Goal: Navigation & Orientation: Find specific page/section

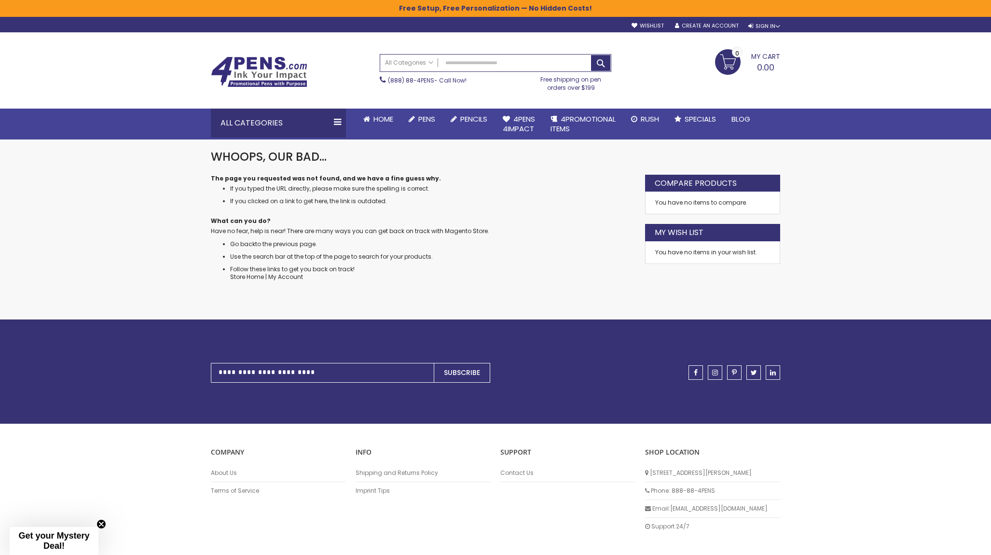
click at [137, 220] on div "**********" at bounding box center [495, 299] width 991 height 598
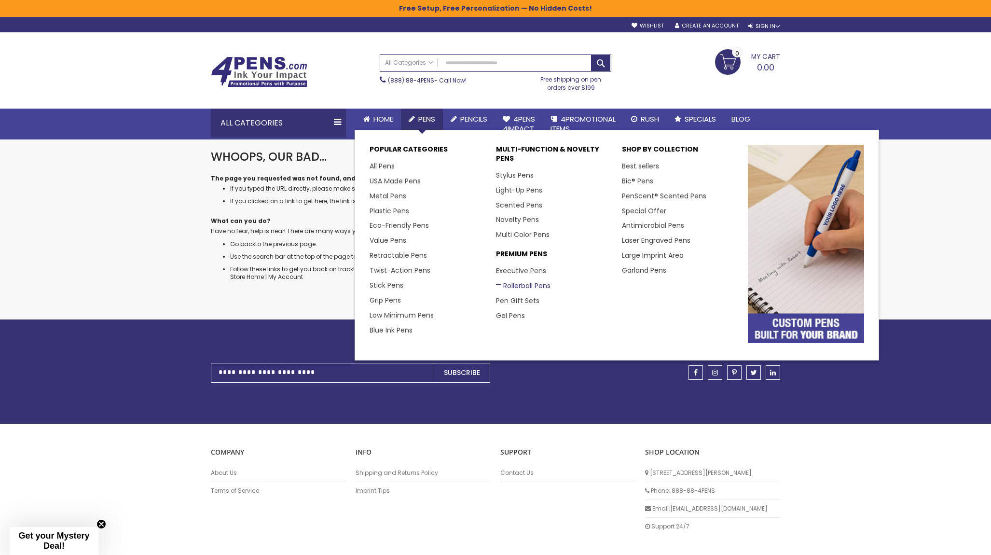
click at [516, 283] on link "Rollerball Pens" at bounding box center [523, 286] width 55 height 10
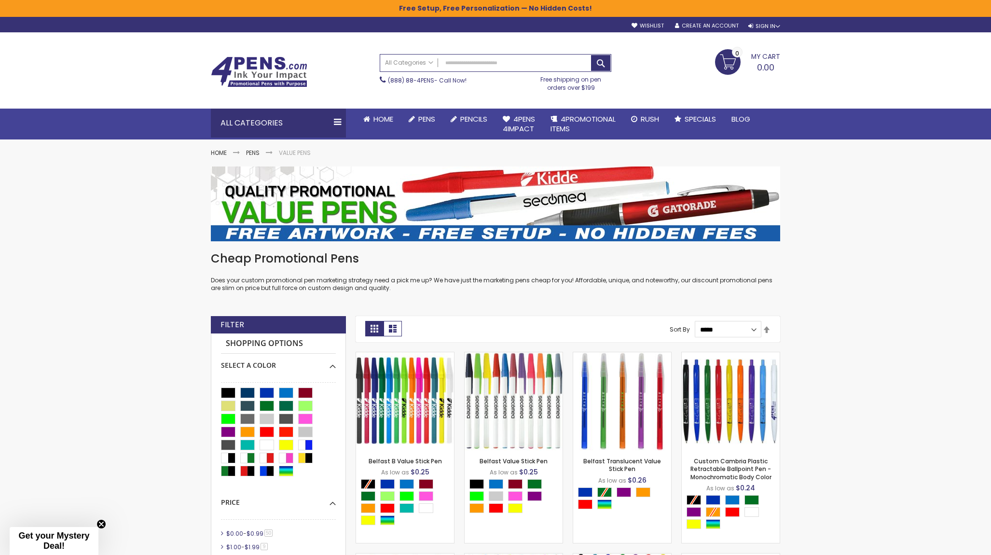
click at [265, 62] on img at bounding box center [259, 71] width 96 height 31
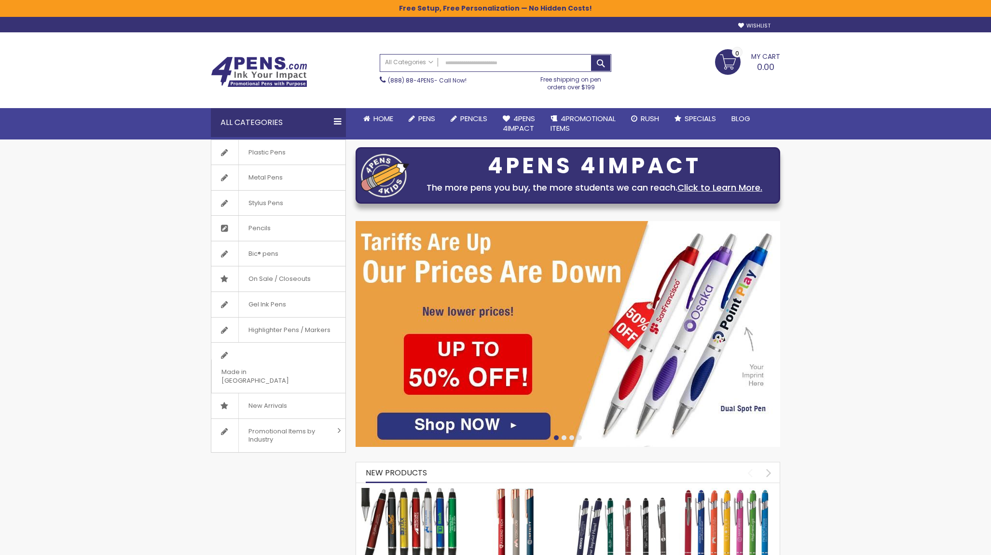
click at [158, 63] on div "Toggle Nav Search All Categories All Categories Pens Plastic Pens Metal Pens Gr…" at bounding box center [495, 85] width 991 height 107
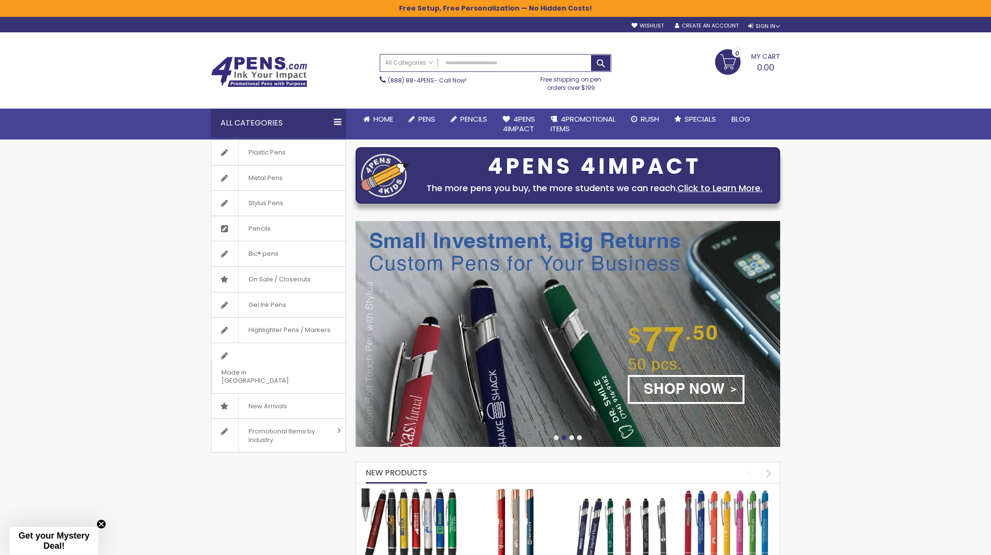
drag, startPoint x: 252, startPoint y: 178, endPoint x: 155, endPoint y: 189, distance: 97.5
click at [252, 178] on span "Metal Pens" at bounding box center [265, 177] width 54 height 25
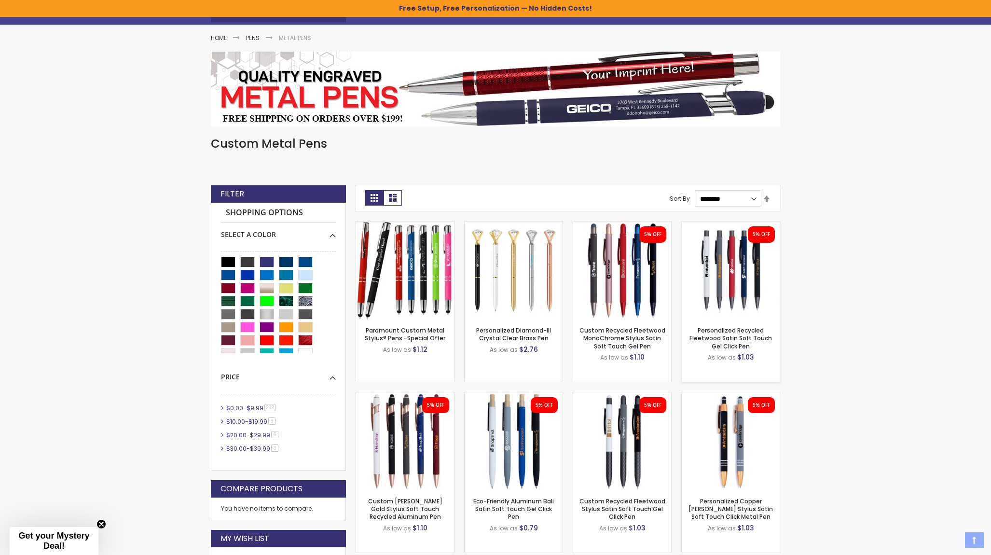
scroll to position [210, 0]
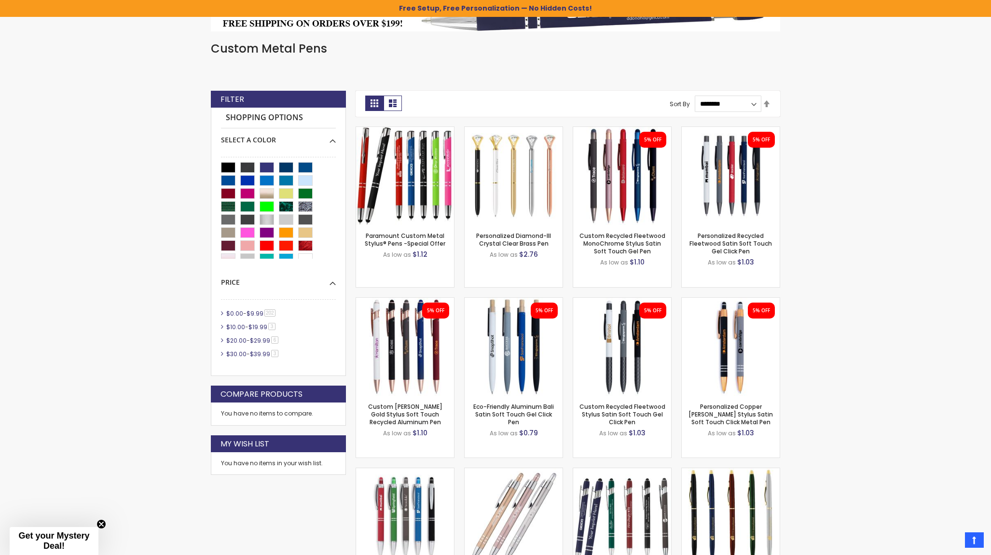
click at [596, 171] on img at bounding box center [622, 176] width 98 height 98
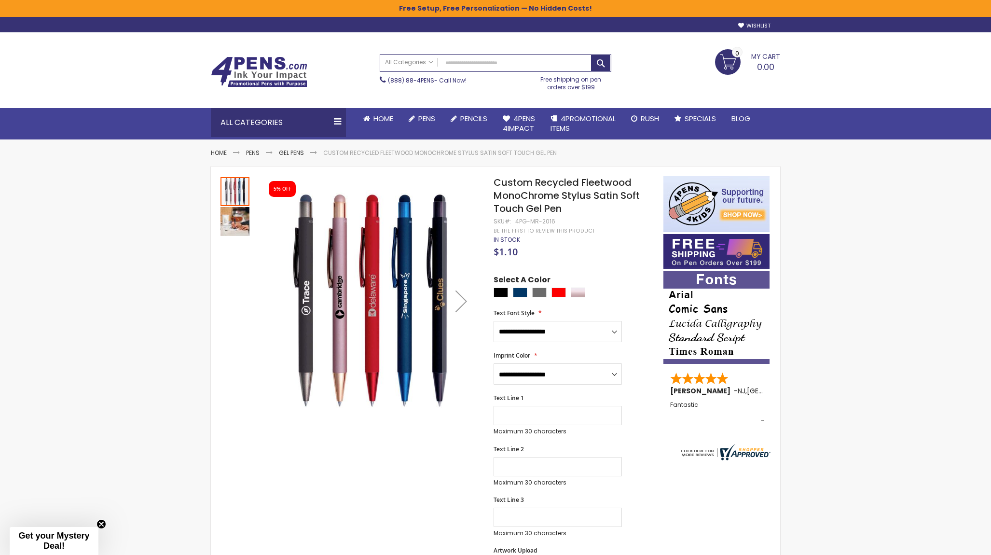
click at [264, 79] on img at bounding box center [259, 71] width 96 height 31
